Goal: Find specific page/section: Locate a particular part of the current website

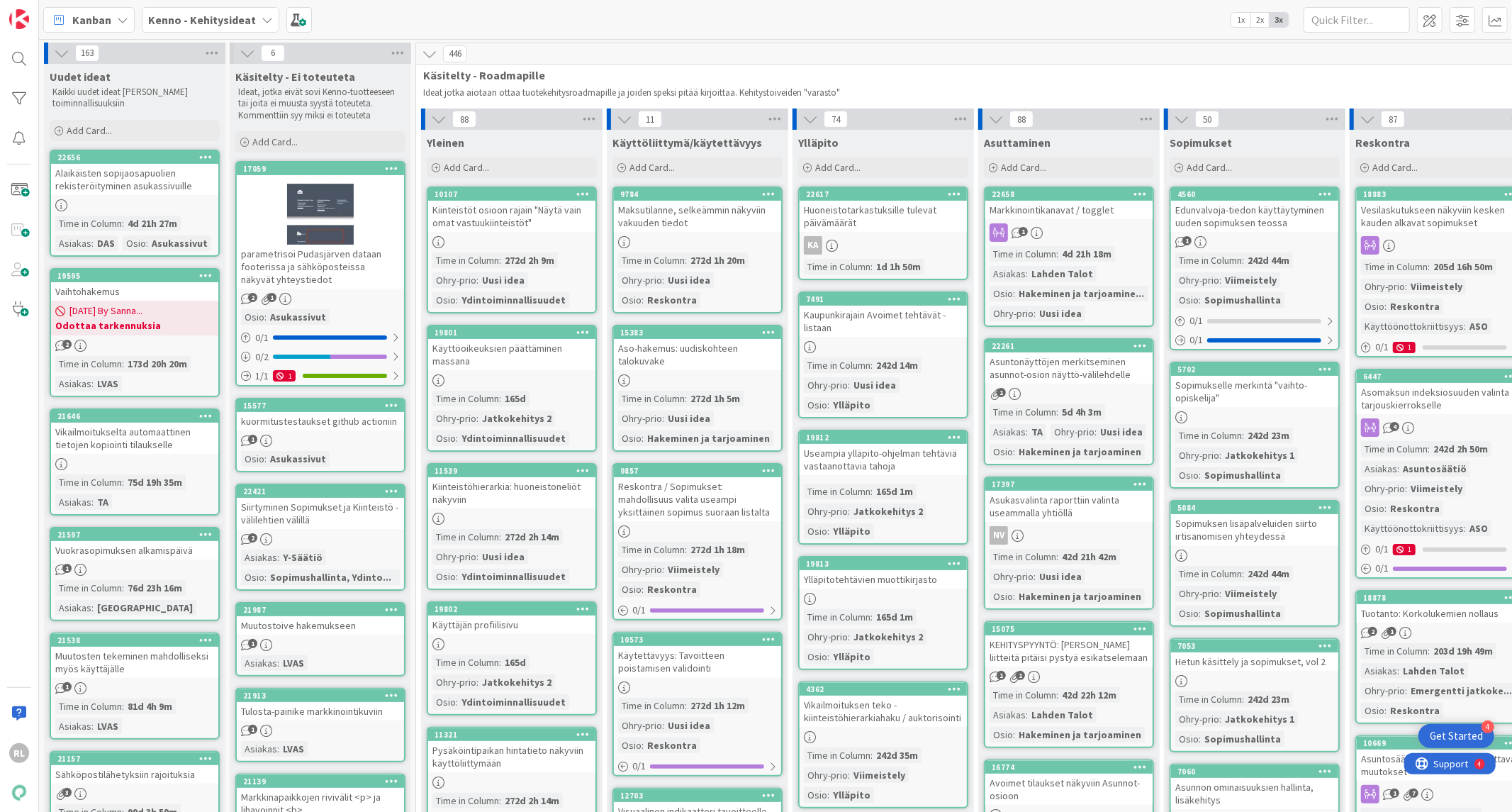
click at [219, 19] on b "Kenno - Kehitysideat" at bounding box center [202, 19] width 108 height 14
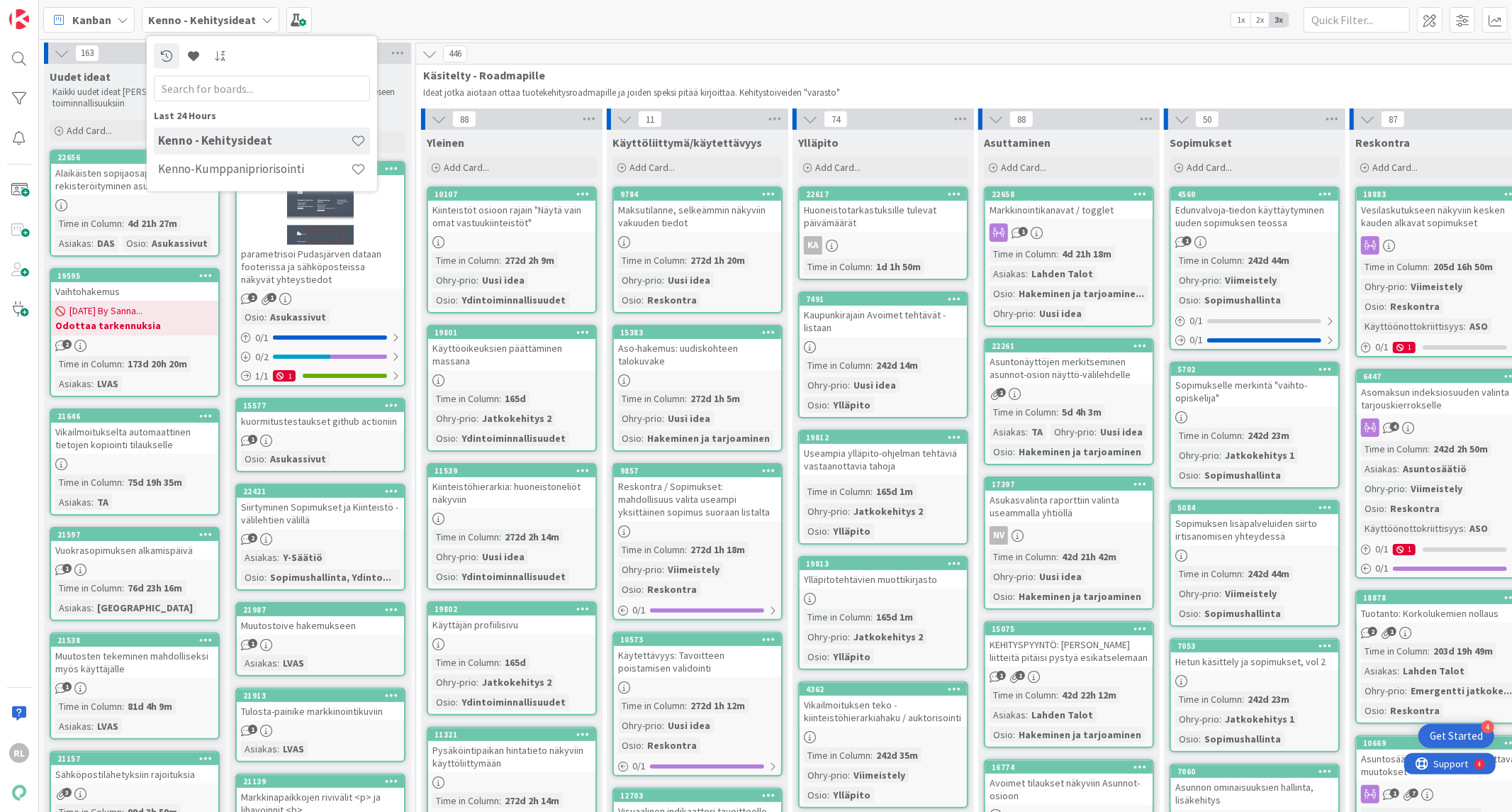
click at [219, 18] on b "Kenno - Kehitysideat" at bounding box center [202, 19] width 108 height 14
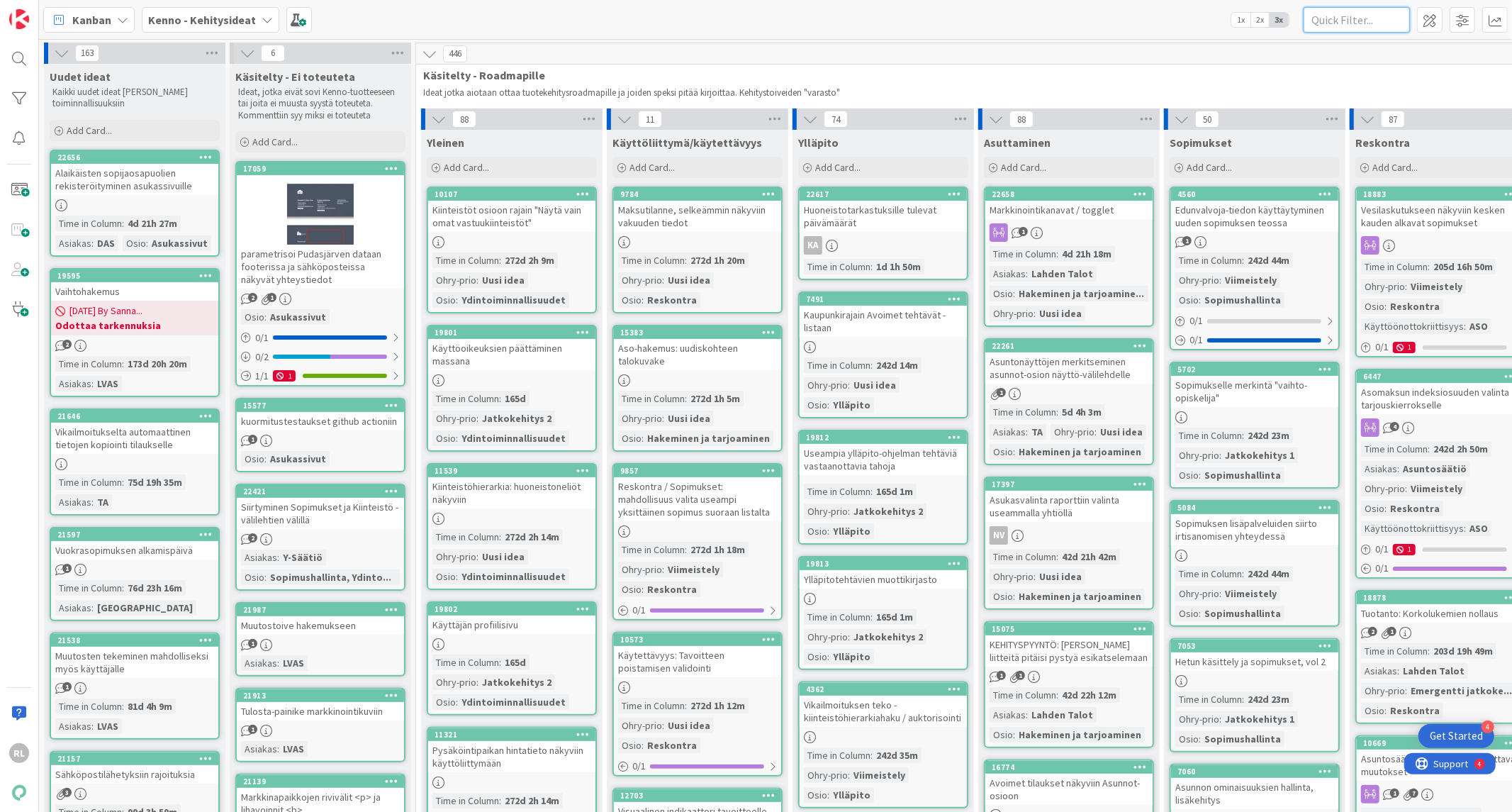
click at [1329, 22] on input "text" at bounding box center [1357, 19] width 106 height 26
type input "hyvitys"
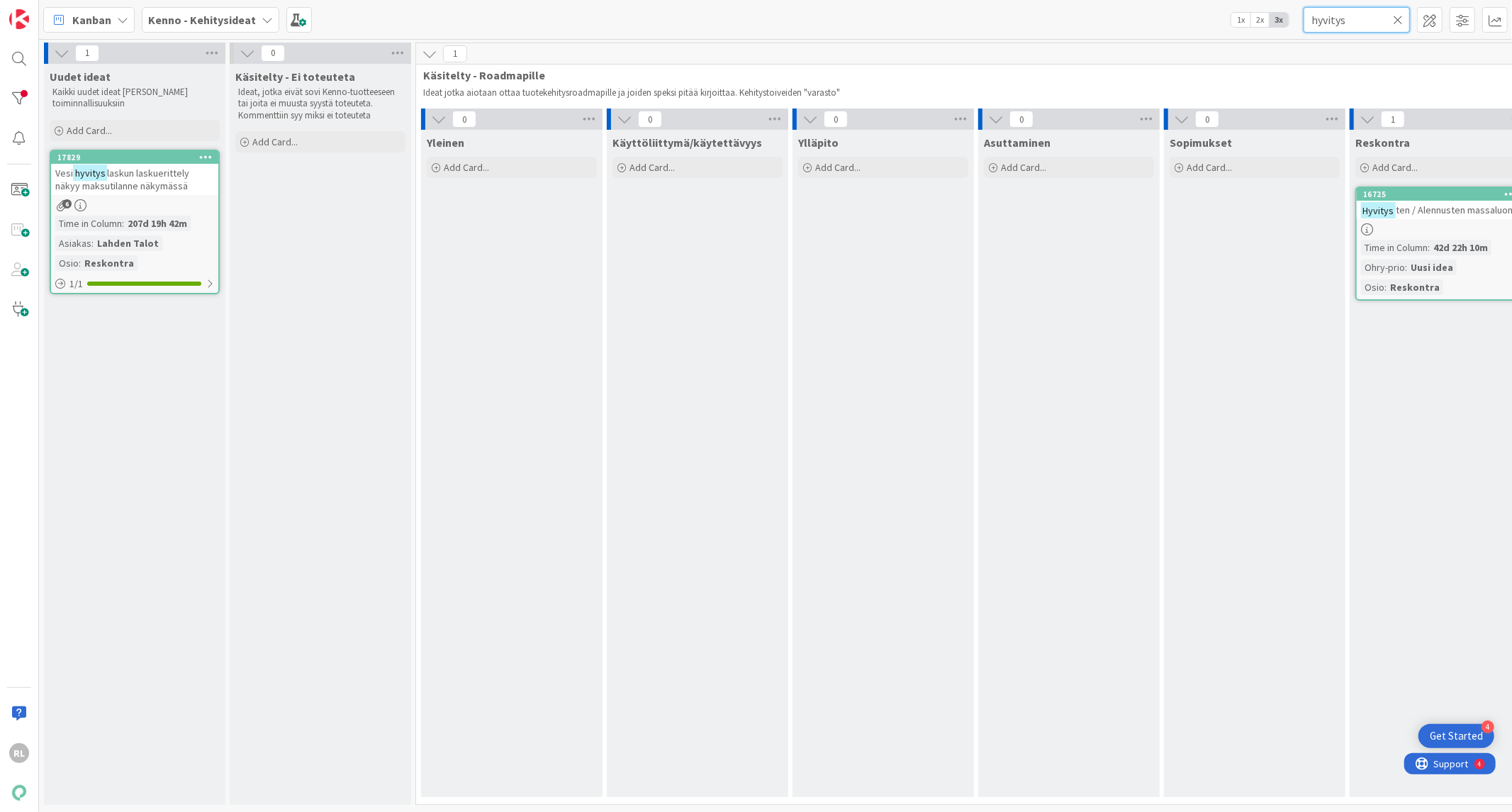
click at [1237, 49] on div "Kanban Kenno - Kehitysideat 1x 2x 3x hyvitys 1 Uudet ideat Kaikki uudet ideat […" at bounding box center [776, 406] width 1474 height 812
drag, startPoint x: 197, startPoint y: 20, endPoint x: 197, endPoint y: 31, distance: 11.0
click at [197, 20] on b "Kenno - Kehitysideat" at bounding box center [202, 19] width 108 height 14
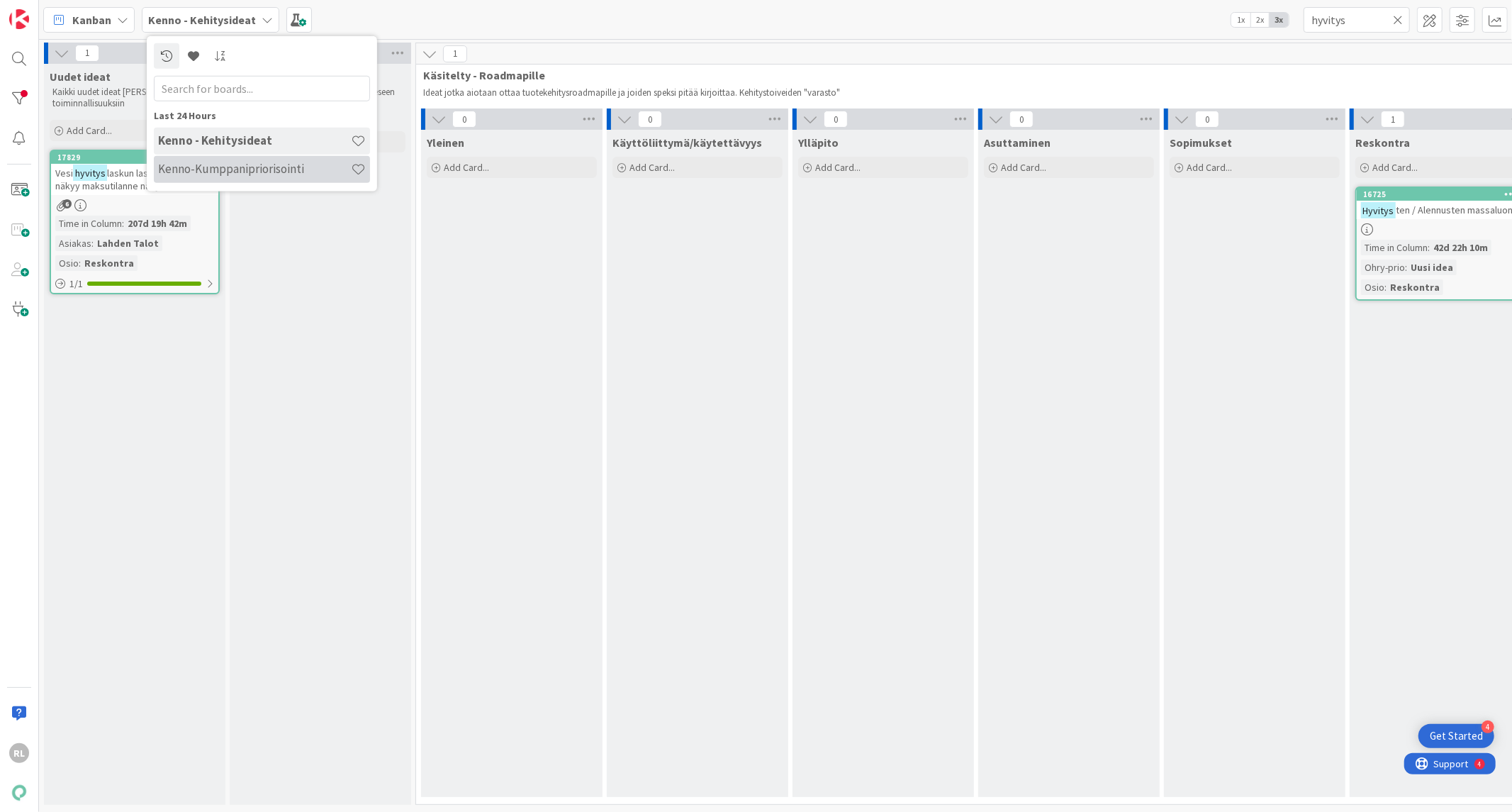
click at [188, 177] on div "Kenno-Kumppanipriorisointi" at bounding box center [261, 169] width 216 height 27
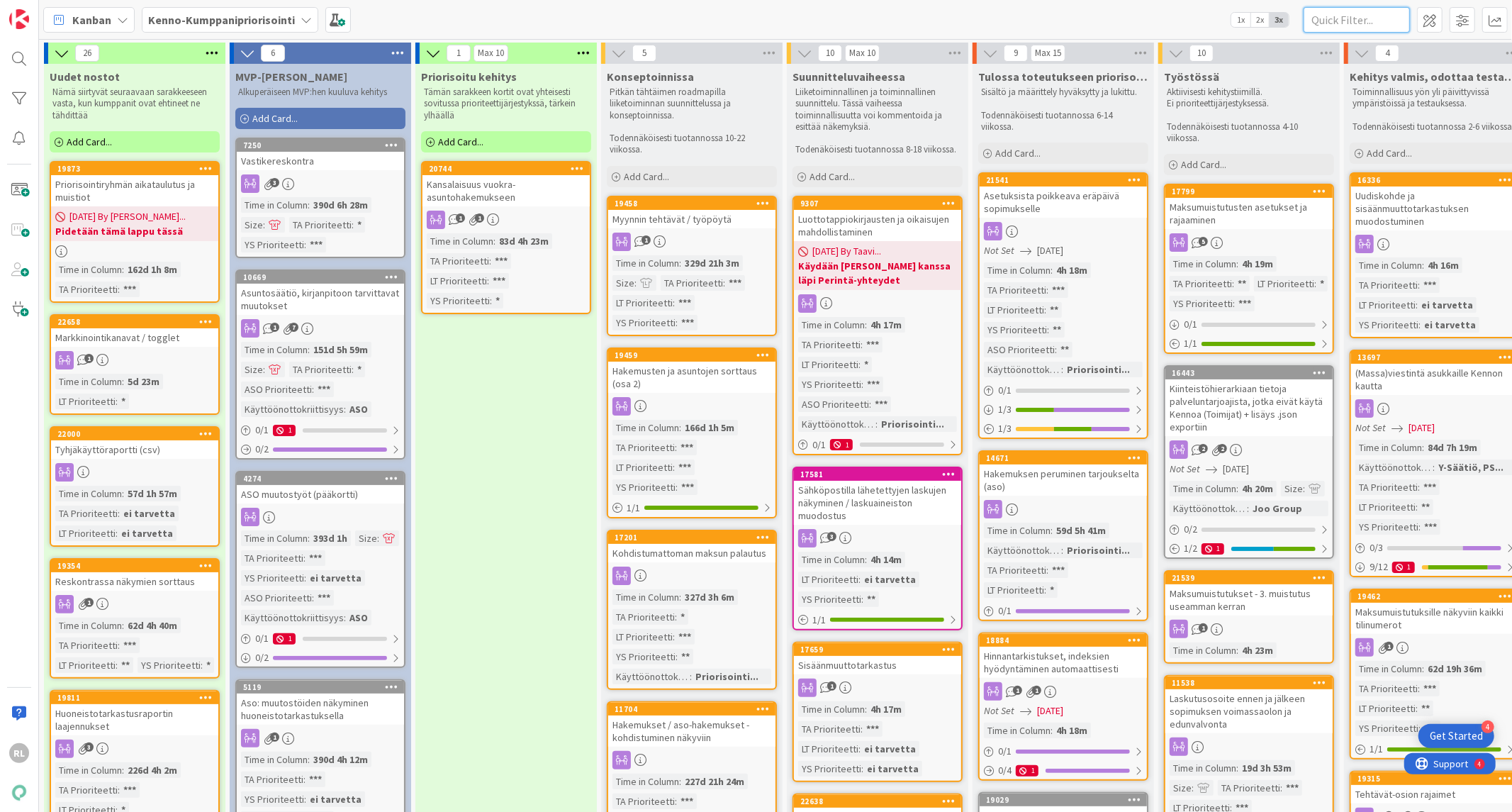
click at [1341, 17] on input "text" at bounding box center [1357, 19] width 106 height 26
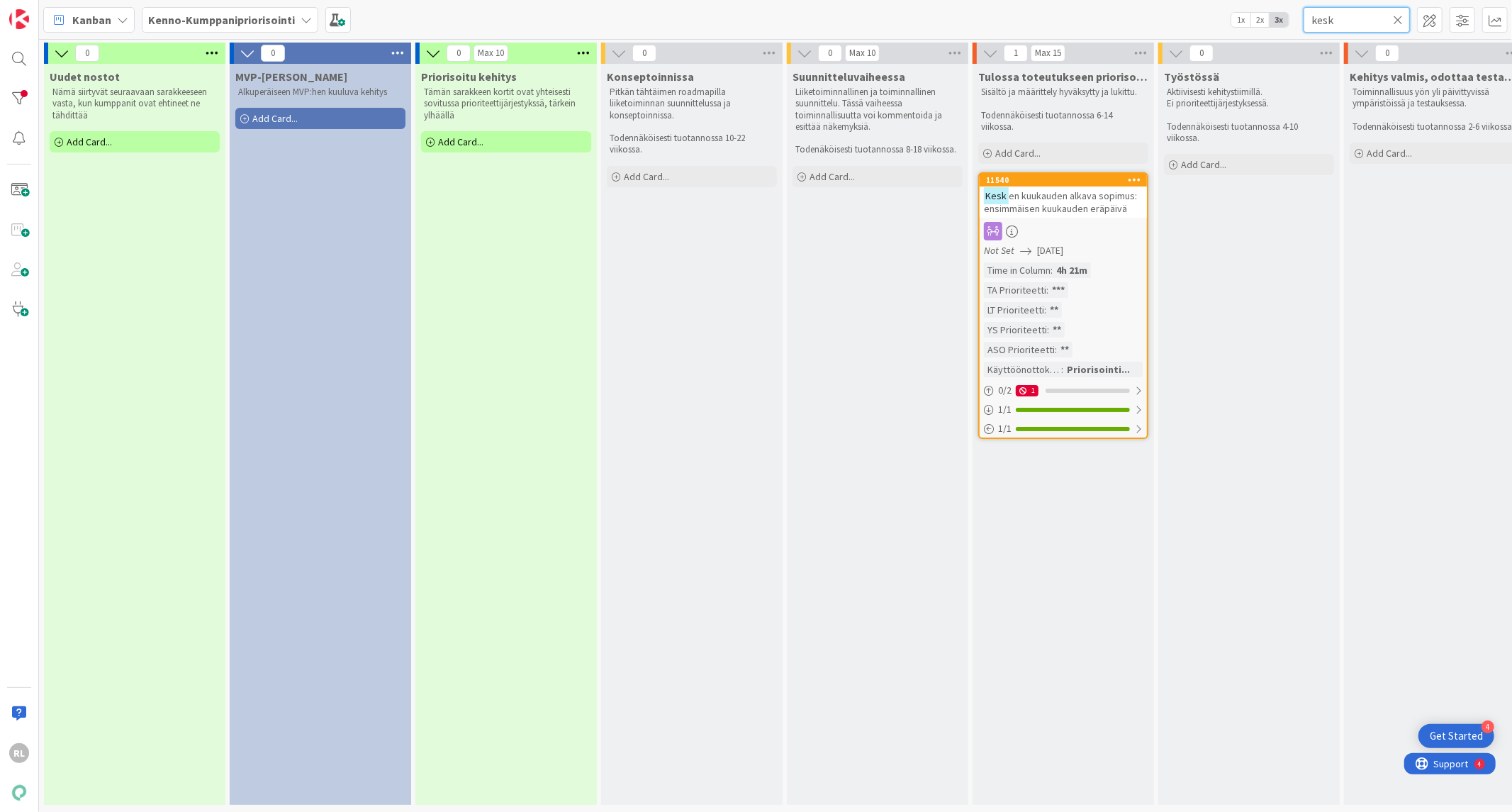
type input "kesk"
click at [1059, 249] on span "[DATE]" at bounding box center [1050, 250] width 26 height 15
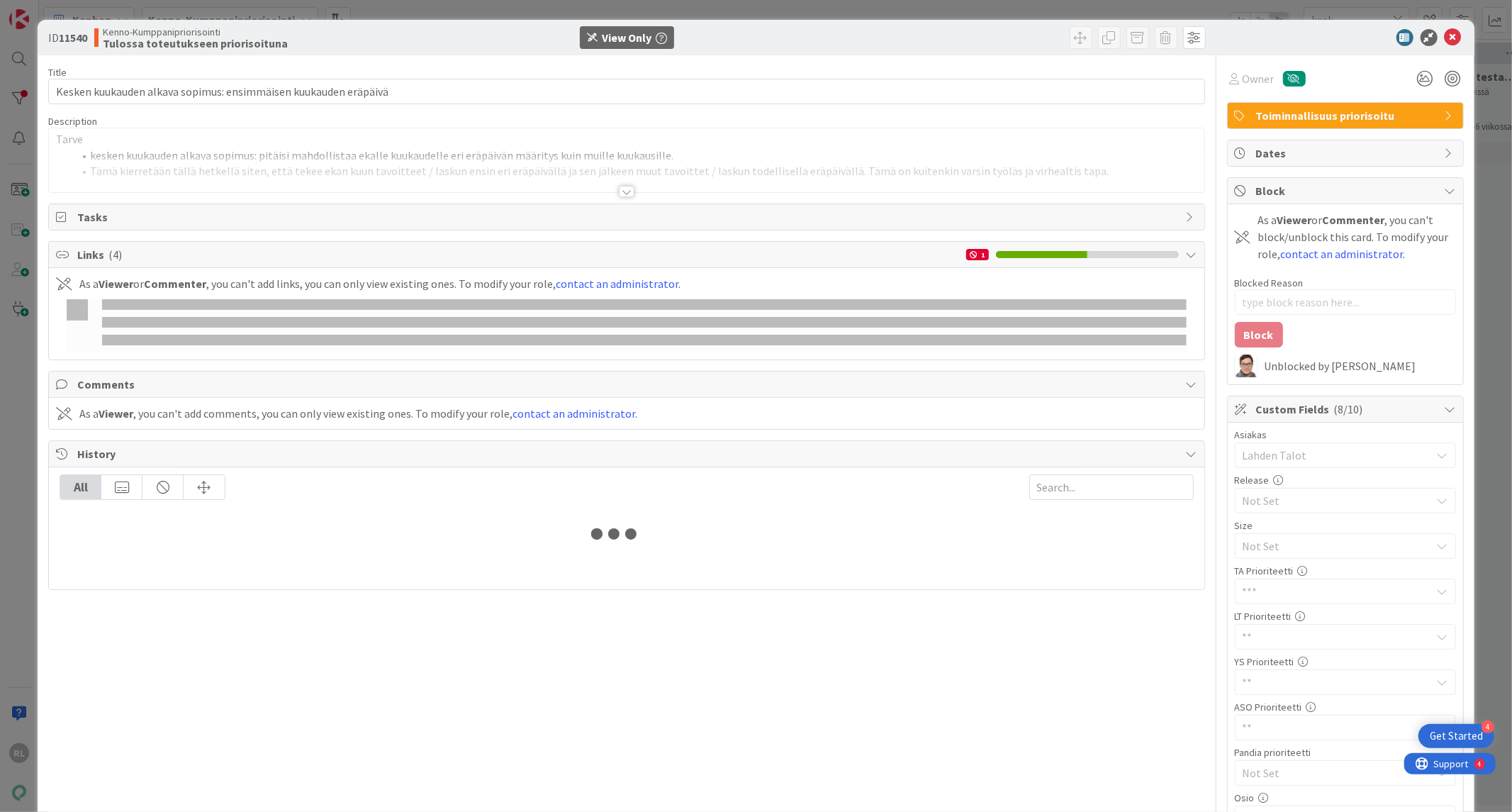
type textarea "x"
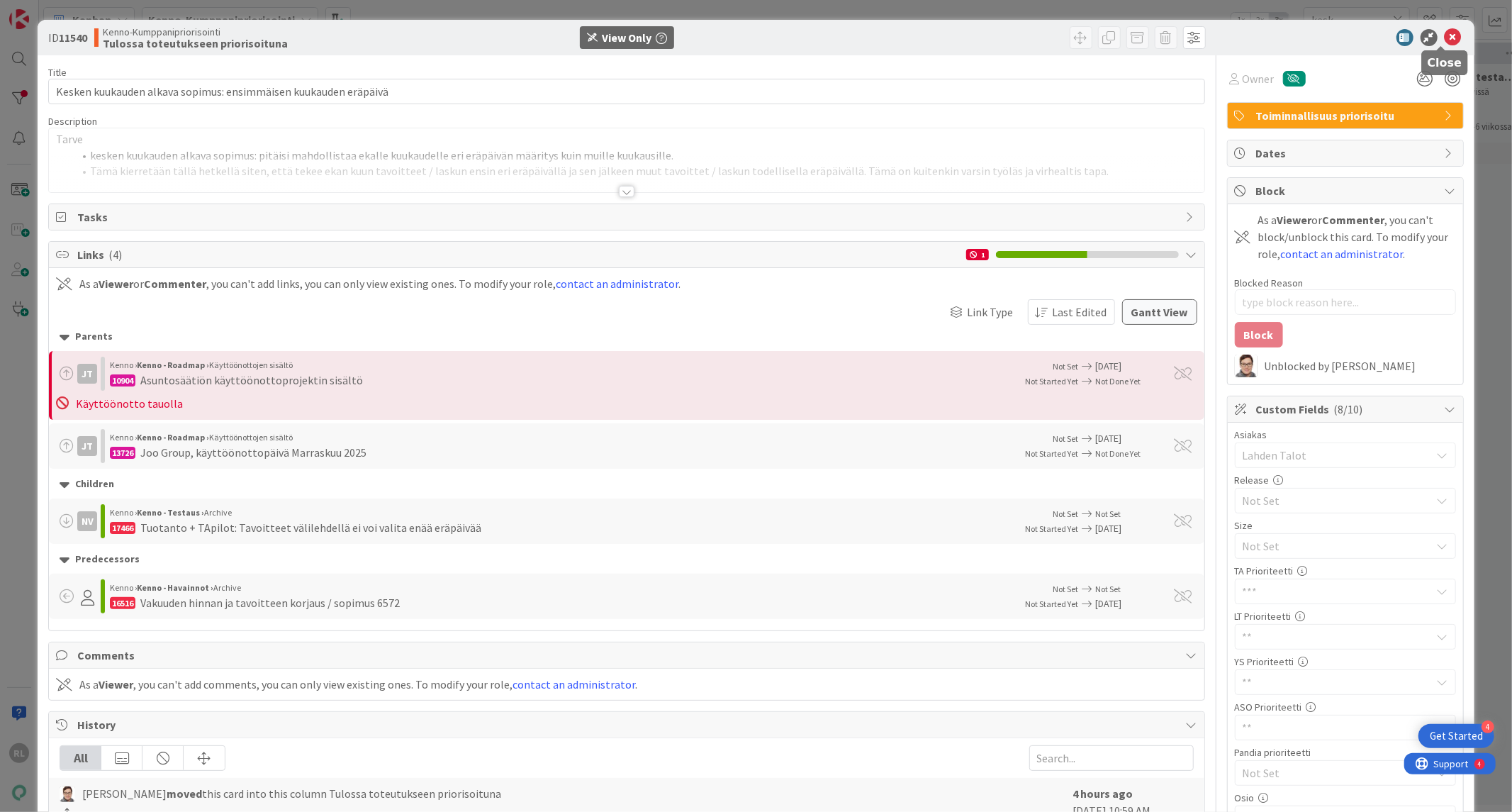
click at [1444, 45] on body "4 Get Started RL Kanban Kenno-Kumppanipriorisointi 1x 2x 3x kesk 0 Uudet nostot…" at bounding box center [756, 406] width 1512 height 812
click at [1445, 31] on icon at bounding box center [1454, 38] width 17 height 17
